Goal: Task Accomplishment & Management: Complete application form

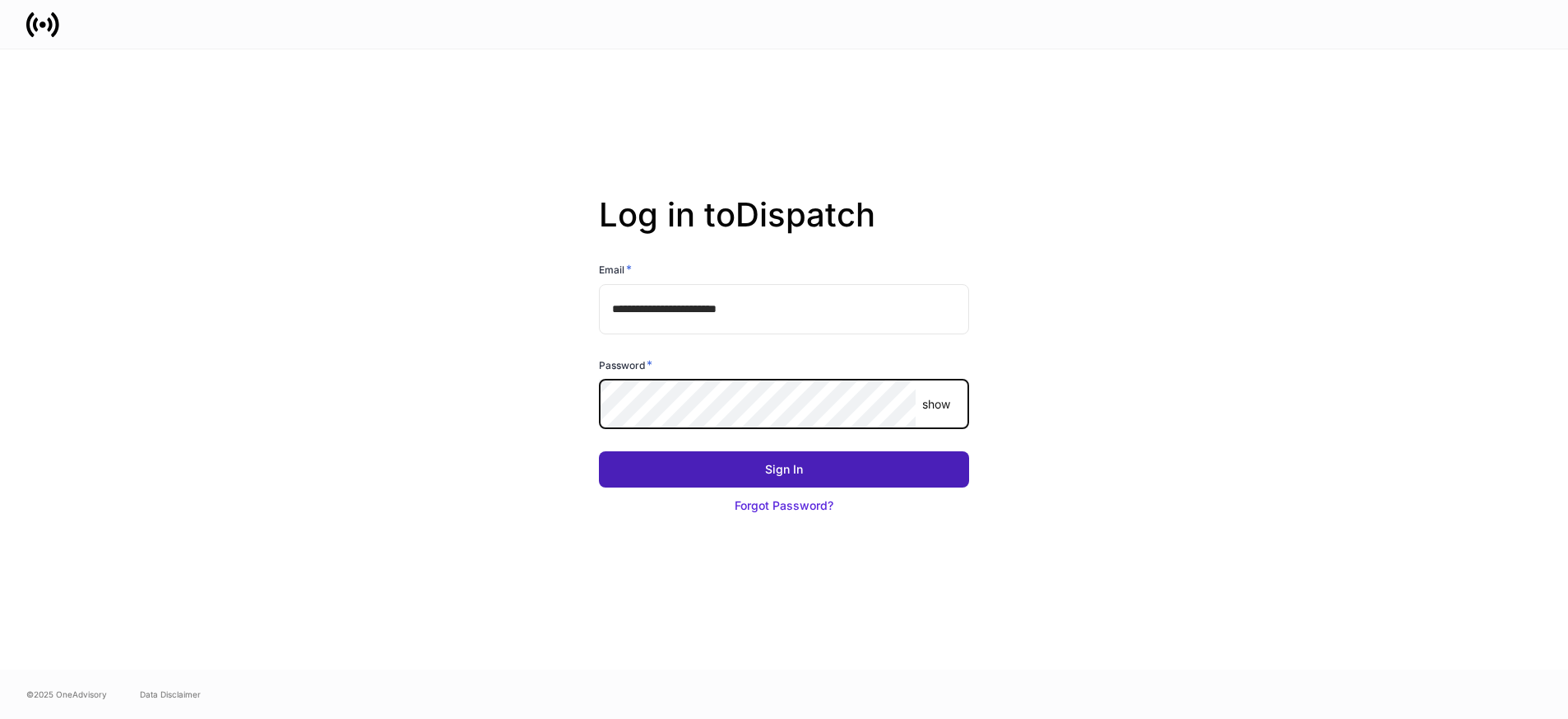
click at [801, 473] on div "Sign In" at bounding box center [784, 469] width 38 height 17
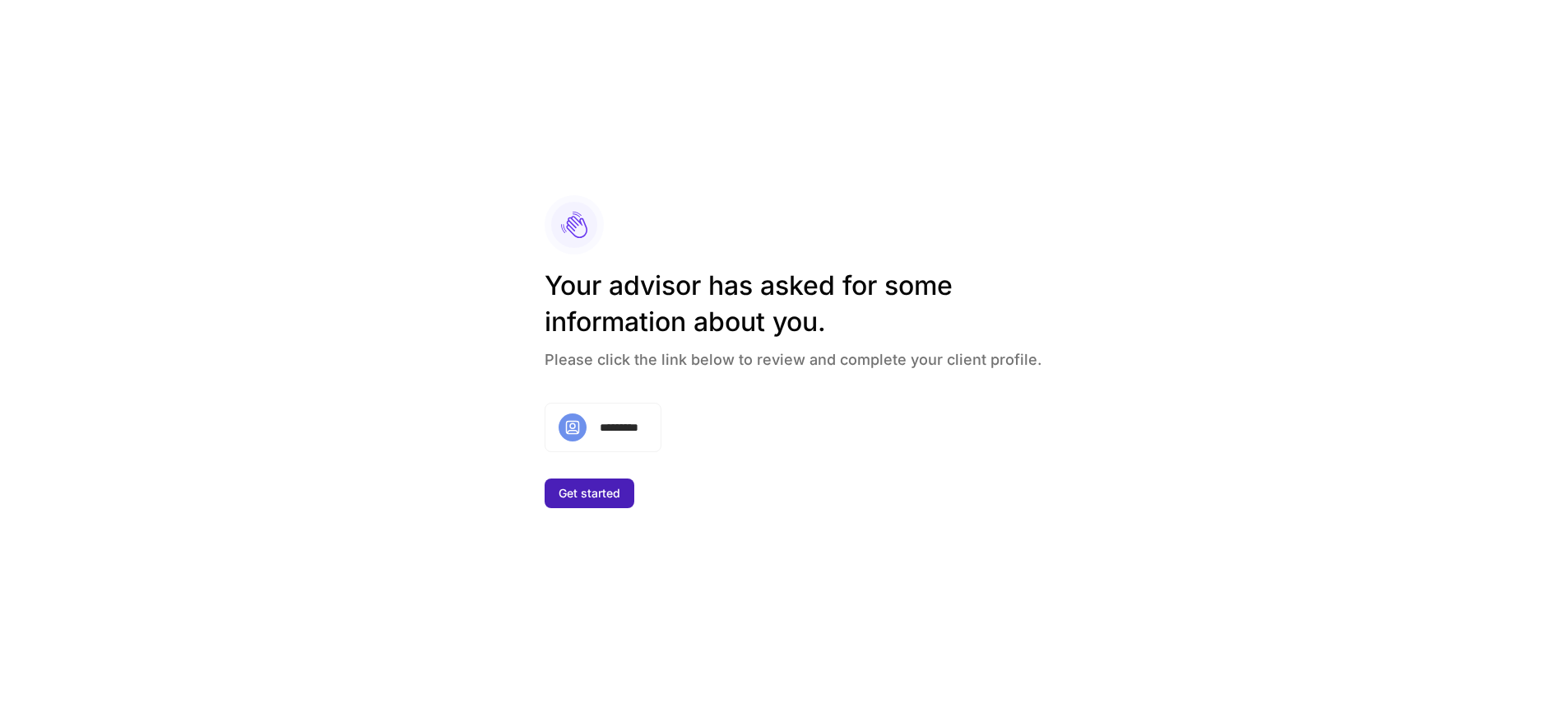
click at [608, 491] on div "Get started" at bounding box center [589, 493] width 62 height 17
